Goal: Transaction & Acquisition: Purchase product/service

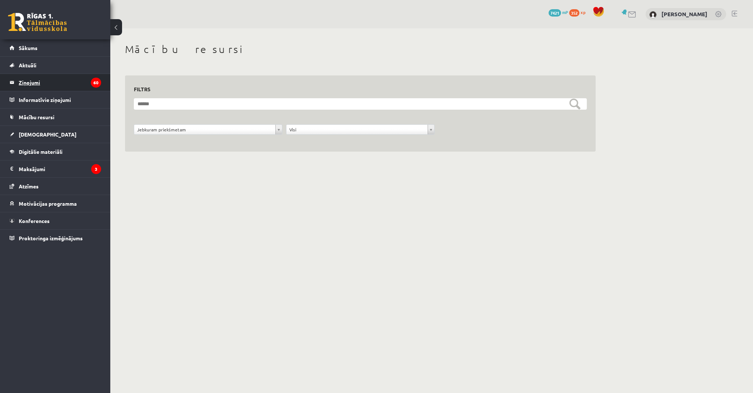
click at [74, 78] on legend "Ziņojumi 60" at bounding box center [60, 82] width 82 height 17
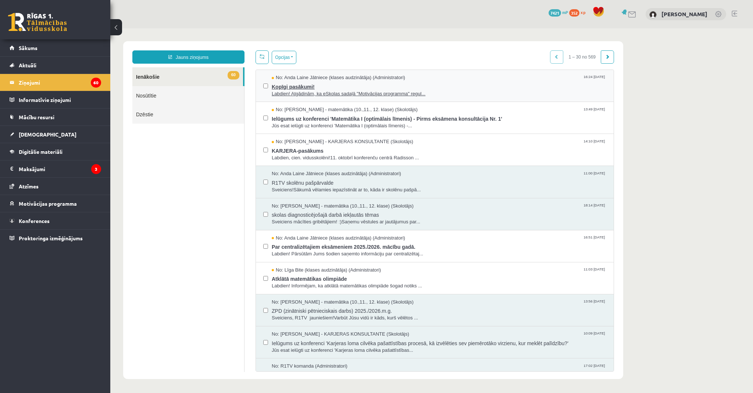
click at [397, 87] on span "Kopīgi pasākumi!" at bounding box center [439, 85] width 335 height 9
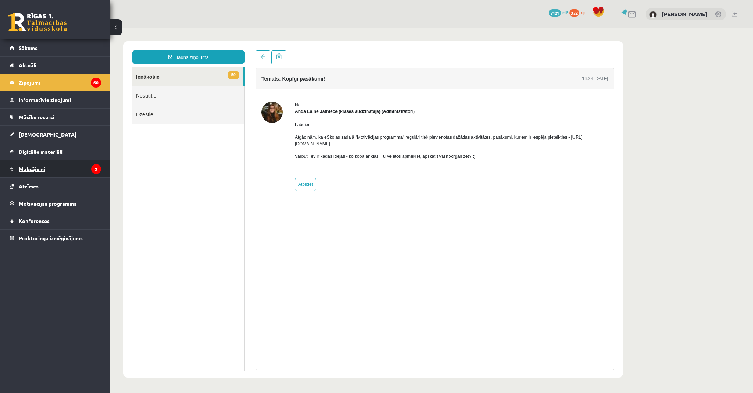
click at [47, 167] on legend "Maksājumi 3" at bounding box center [60, 168] width 82 height 17
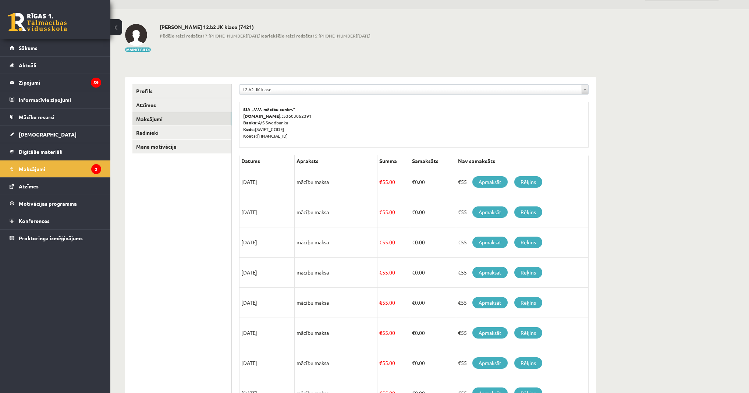
scroll to position [29, 0]
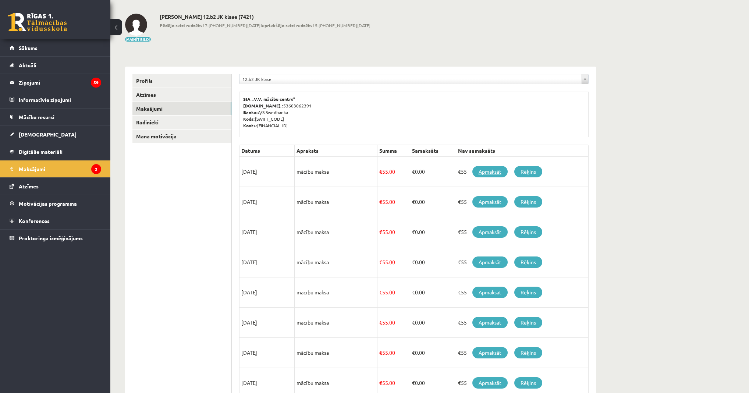
click at [478, 168] on link "Apmaksāt" at bounding box center [489, 171] width 35 height 11
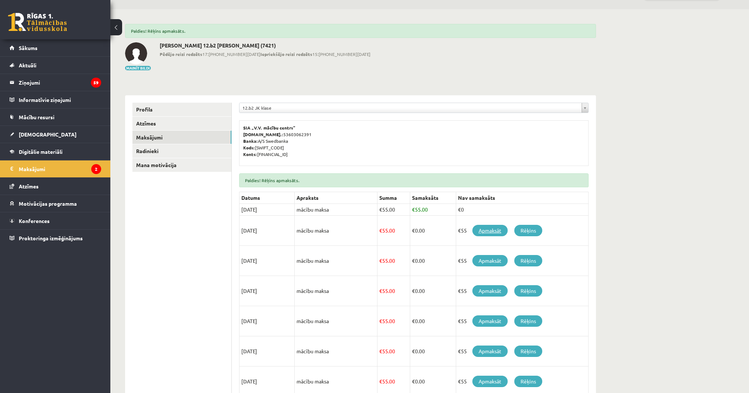
scroll to position [29, 0]
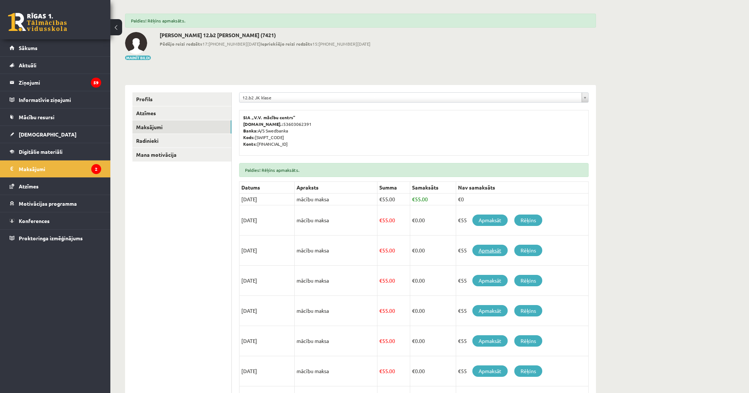
click at [490, 249] on link "Apmaksāt" at bounding box center [489, 250] width 35 height 11
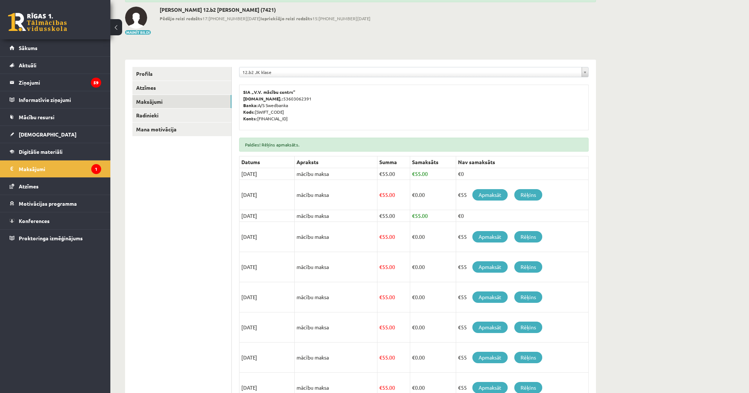
scroll to position [59, 0]
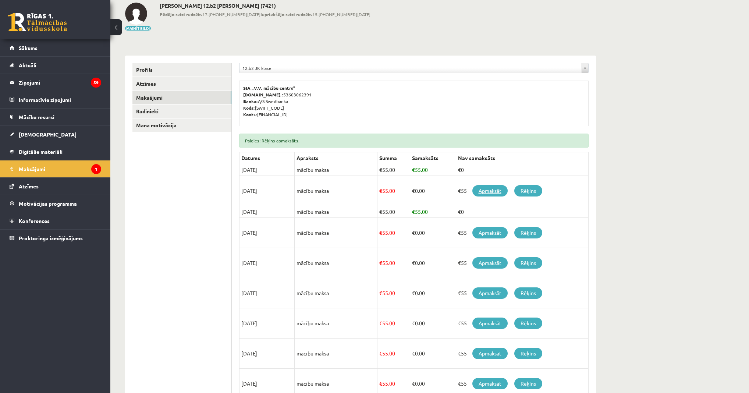
click at [487, 187] on link "Apmaksāt" at bounding box center [489, 190] width 35 height 11
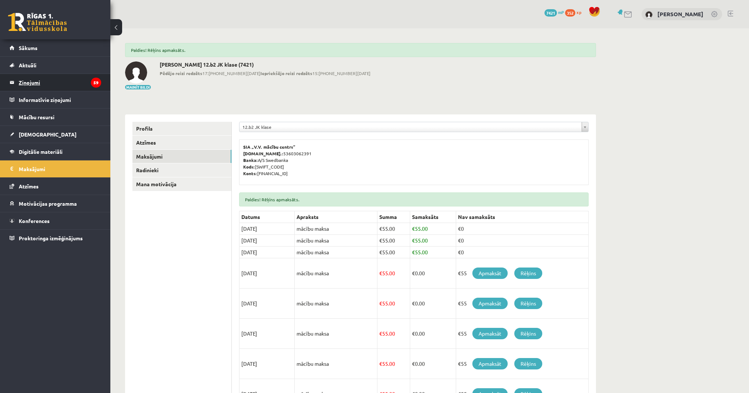
click at [65, 89] on legend "Ziņojumi 59" at bounding box center [60, 82] width 82 height 17
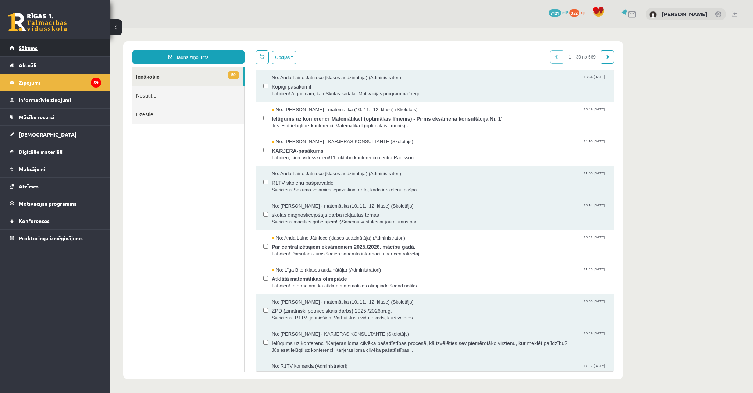
click at [45, 47] on link "Sākums" at bounding box center [56, 47] width 92 height 17
